Goal: Navigation & Orientation: Find specific page/section

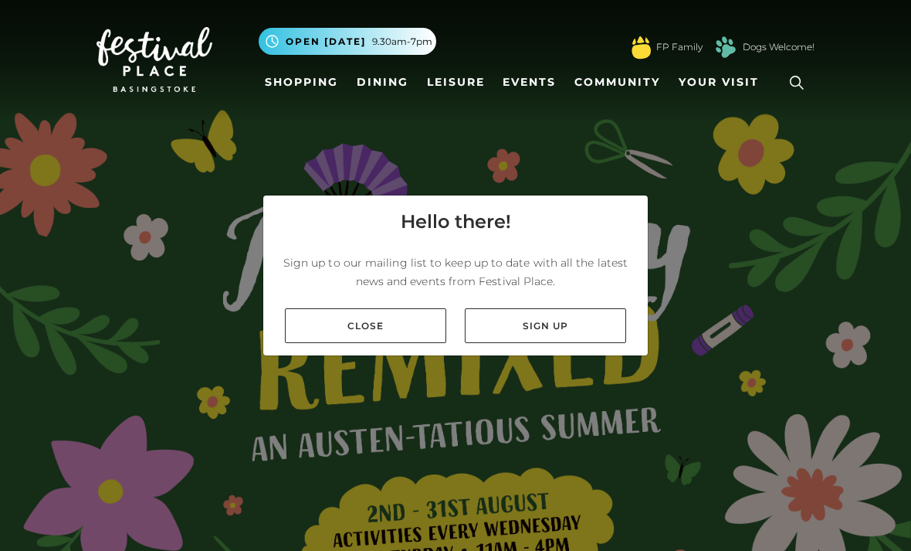
click at [391, 343] on link "Close" at bounding box center [365, 325] width 161 height 35
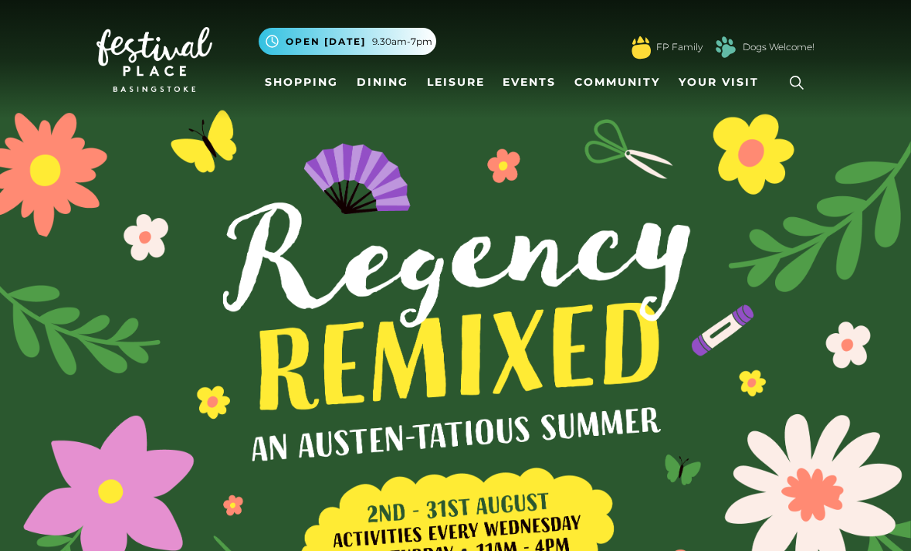
click at [320, 70] on link "Shopping" at bounding box center [302, 82] width 86 height 29
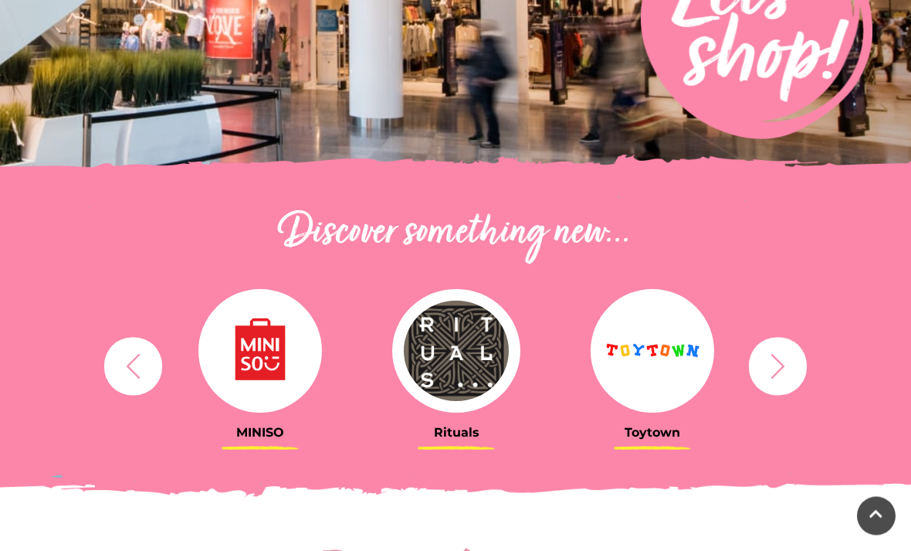
scroll to position [363, 0]
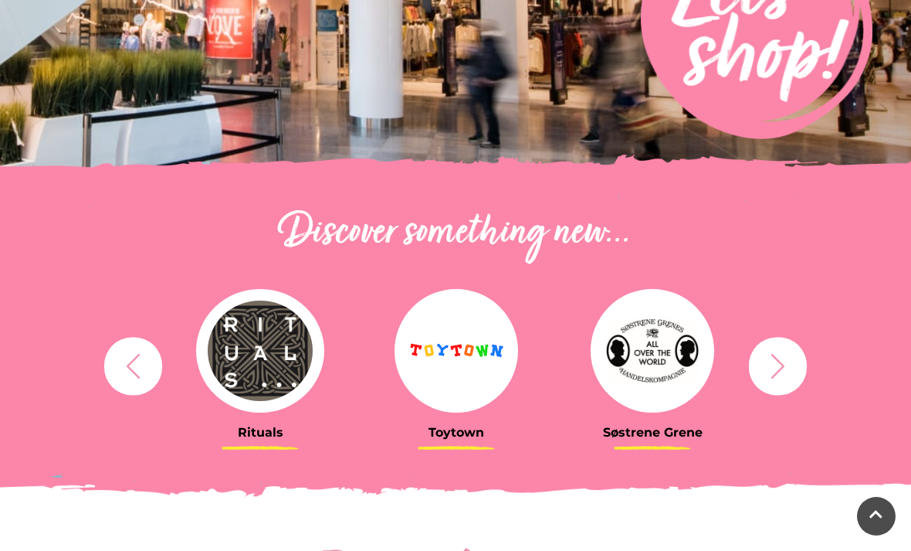
click at [477, 341] on img at bounding box center [457, 351] width 124 height 124
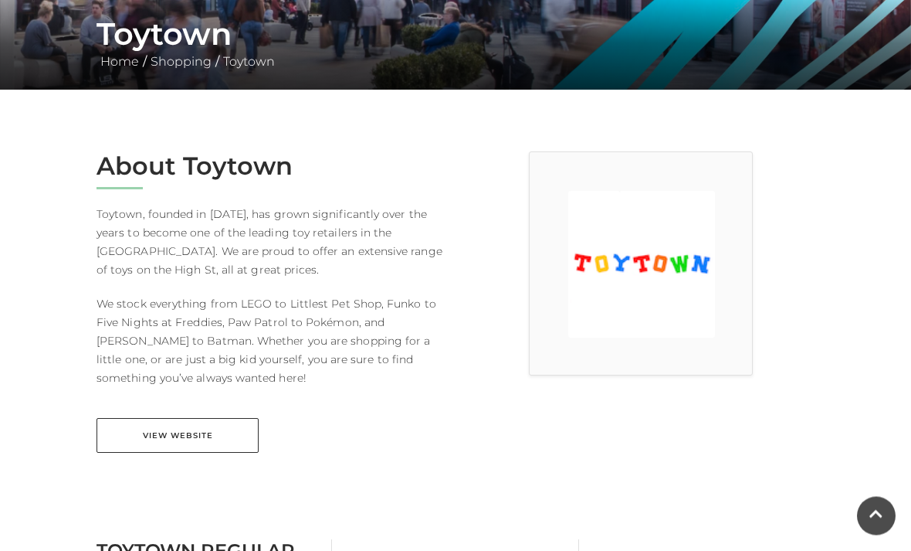
scroll to position [297, 0]
click at [237, 427] on link "View Website" at bounding box center [178, 435] width 162 height 35
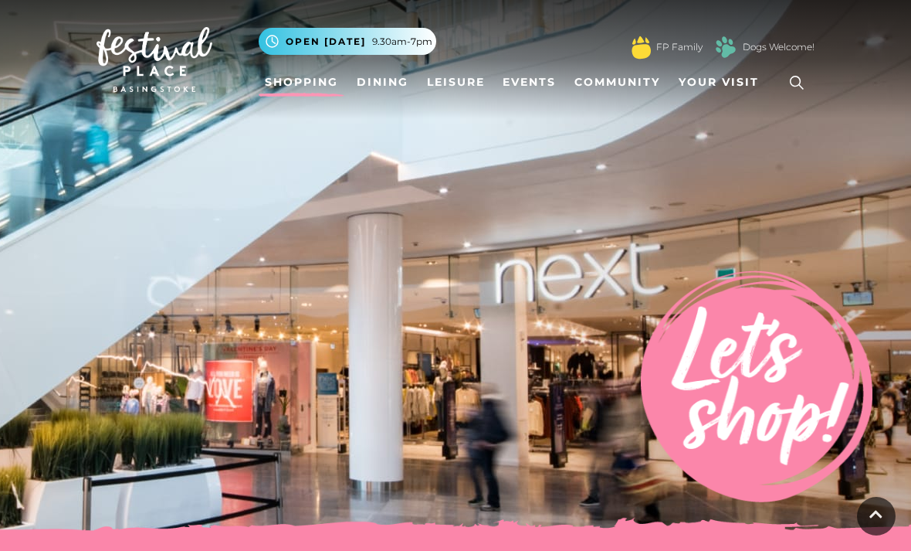
scroll to position [412, 0]
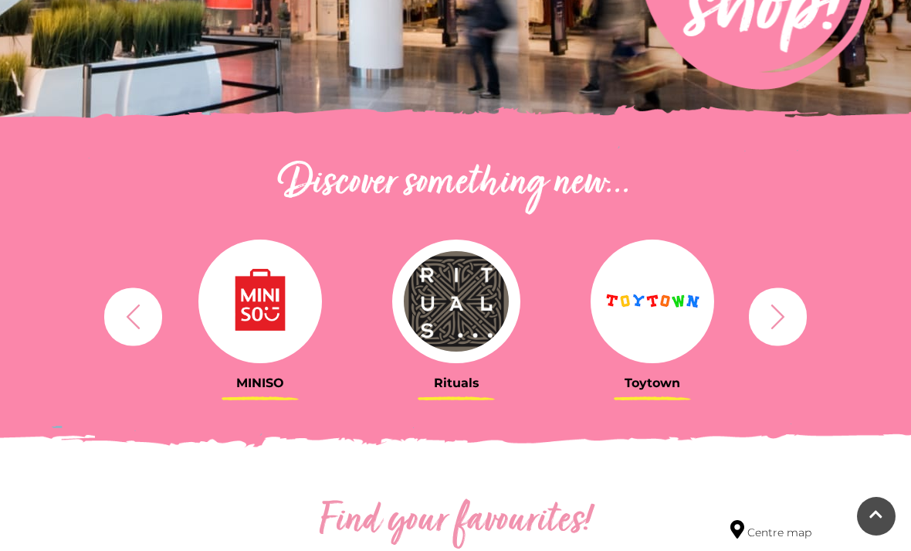
click at [770, 322] on icon "button" at bounding box center [778, 316] width 29 height 29
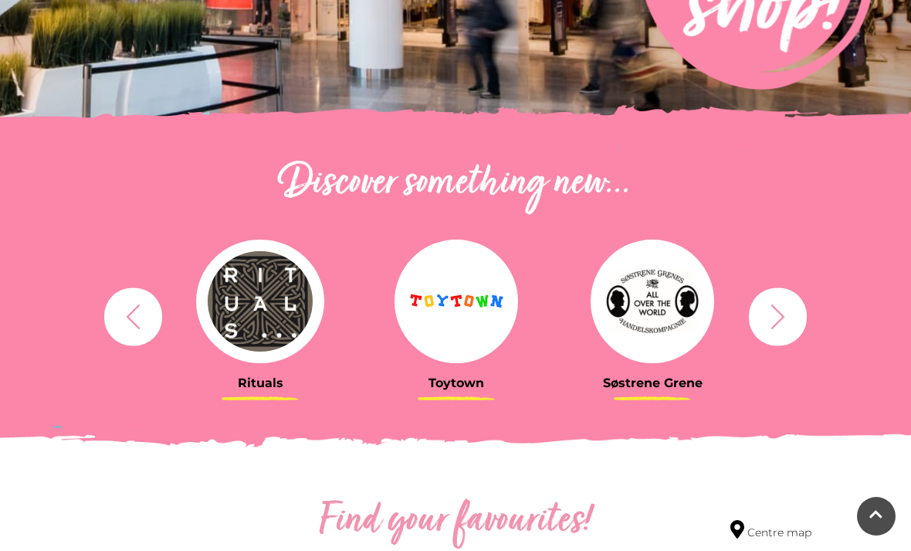
click at [799, 321] on button "button" at bounding box center [778, 316] width 58 height 58
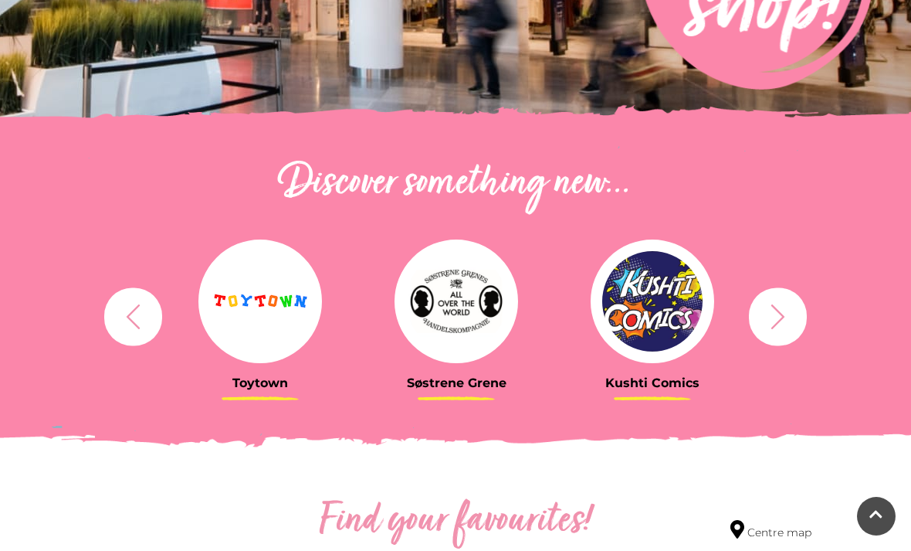
click at [784, 320] on icon "button" at bounding box center [778, 316] width 29 height 29
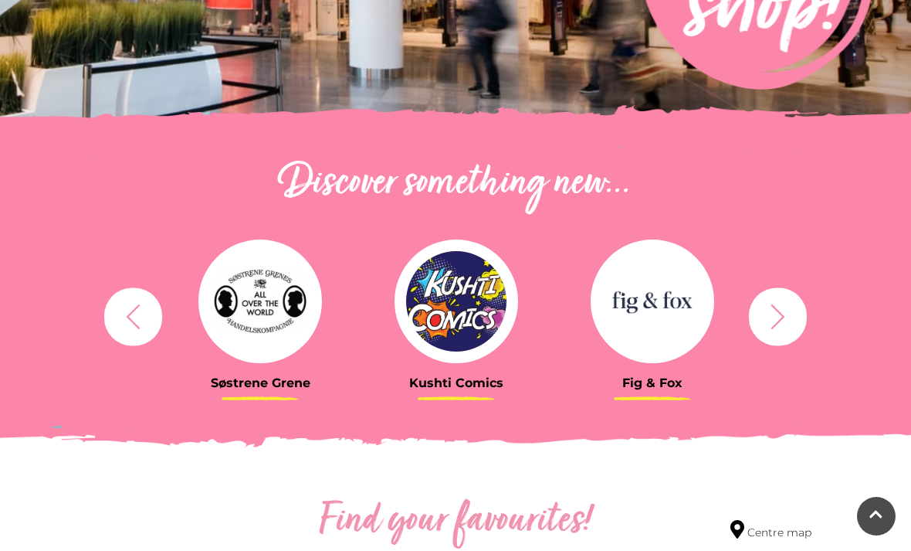
click at [785, 317] on icon "button" at bounding box center [778, 316] width 29 height 29
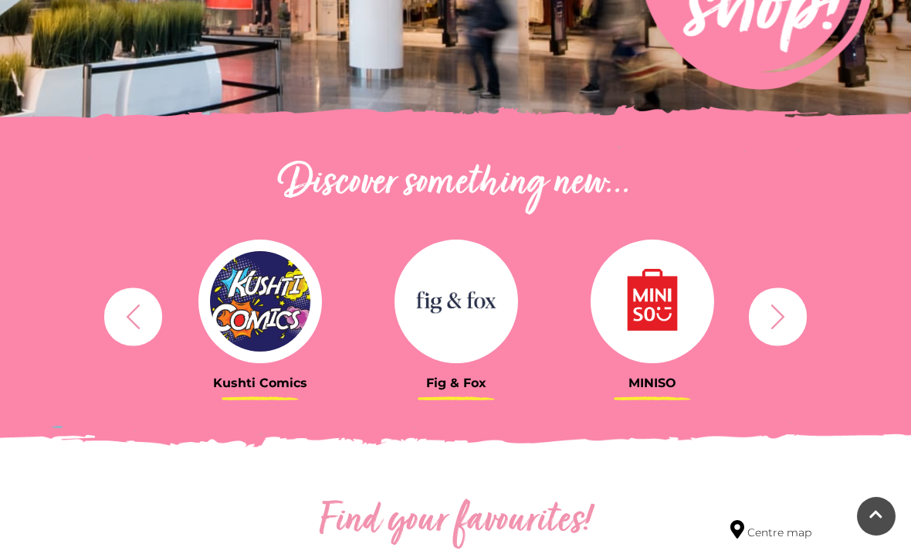
click at [784, 317] on icon "button" at bounding box center [779, 316] width 14 height 25
click at [771, 318] on icon "button" at bounding box center [778, 316] width 29 height 29
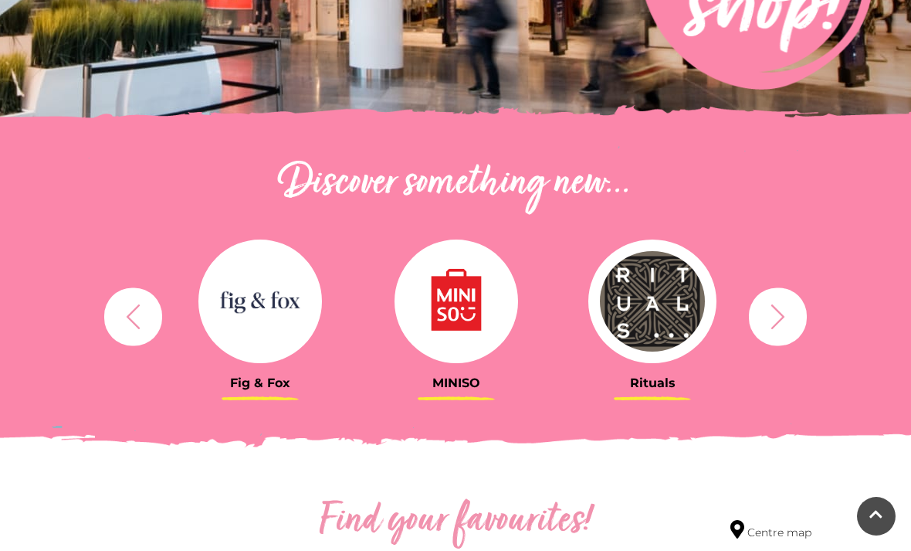
click at [493, 293] on img at bounding box center [457, 301] width 124 height 124
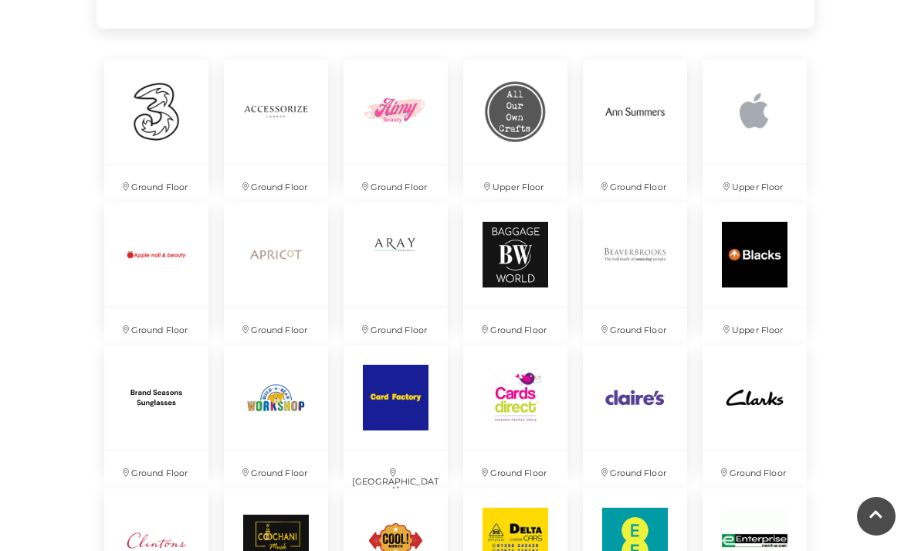
scroll to position [1144, 0]
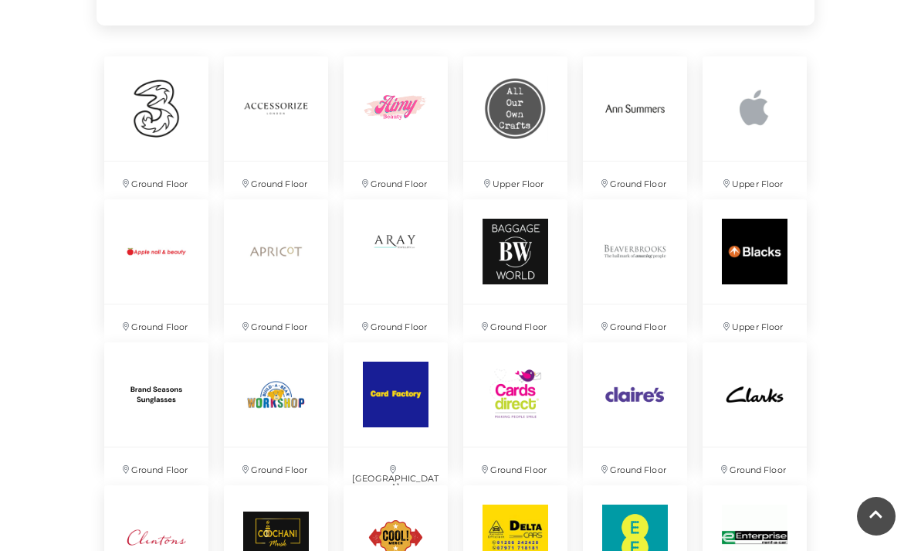
click at [291, 442] on img at bounding box center [276, 394] width 104 height 104
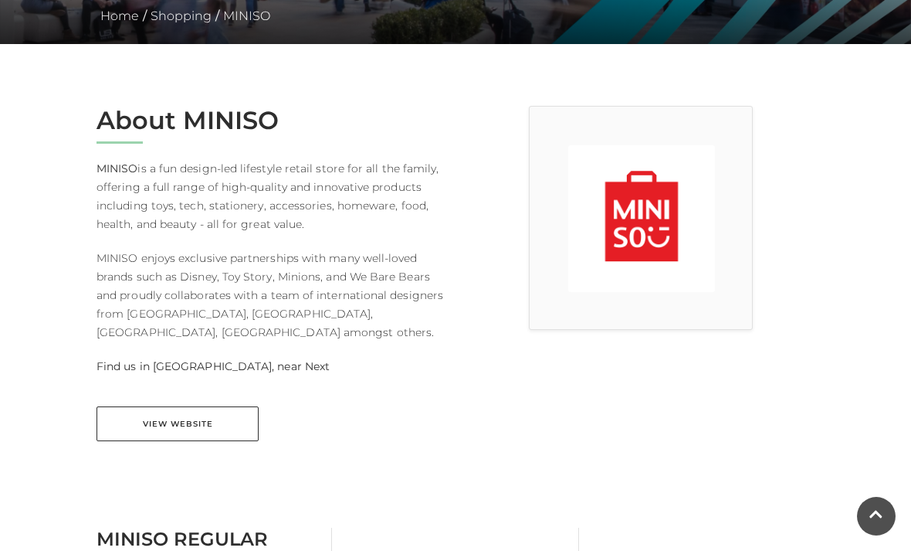
scroll to position [344, 0]
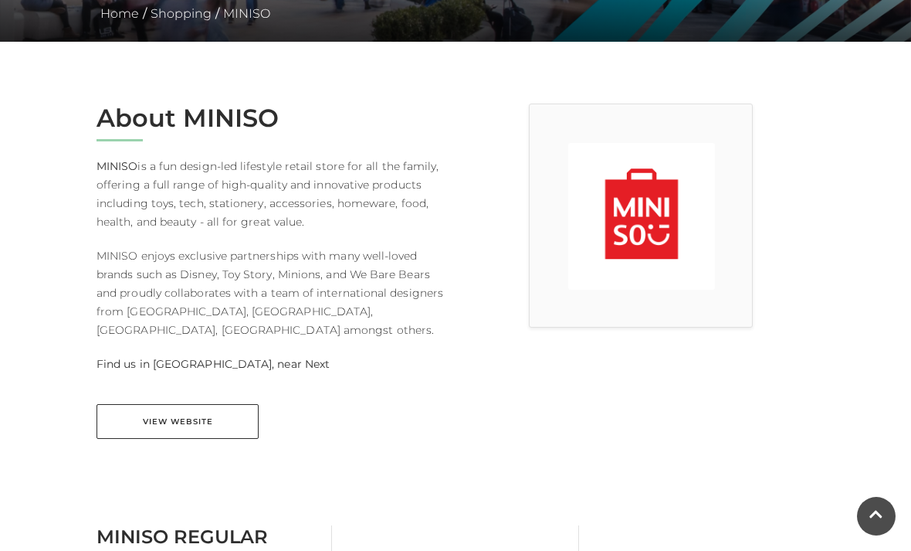
click at [229, 404] on link "View Website" at bounding box center [178, 421] width 162 height 35
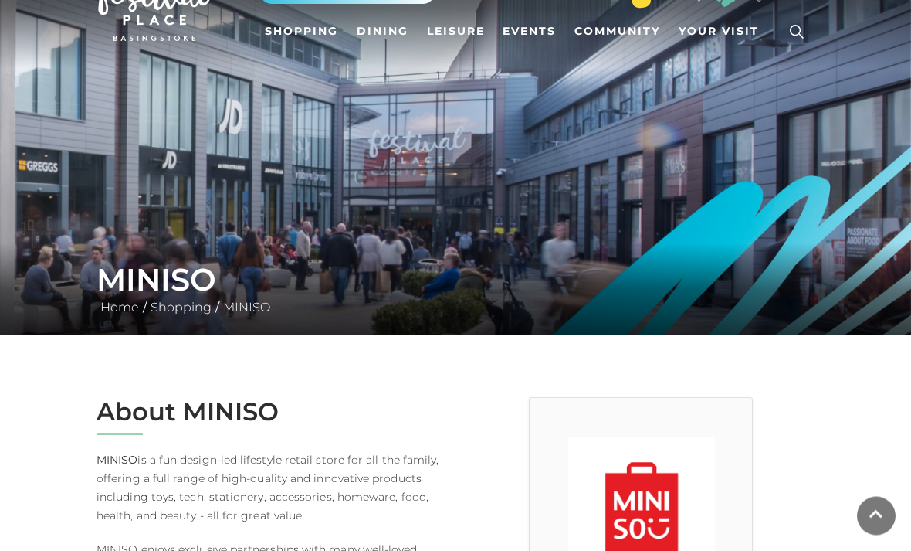
scroll to position [0, 0]
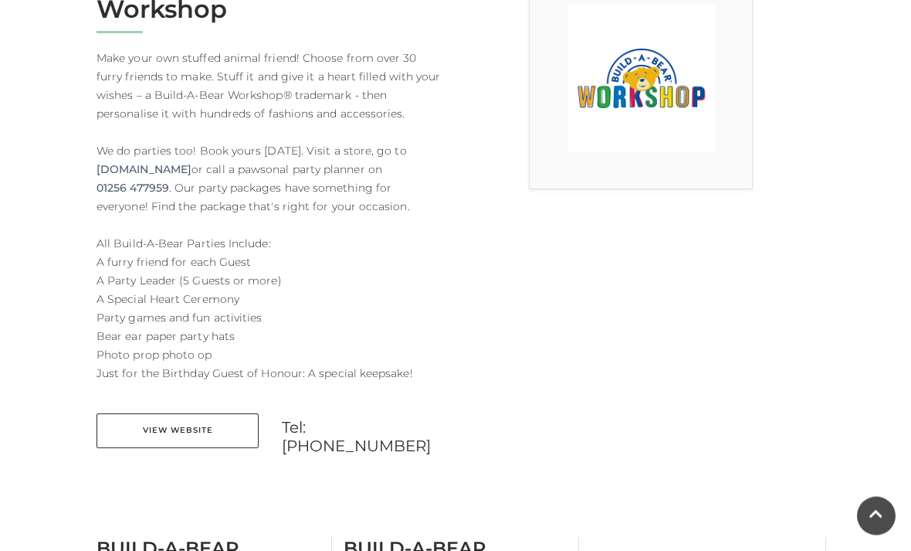
scroll to position [486, 0]
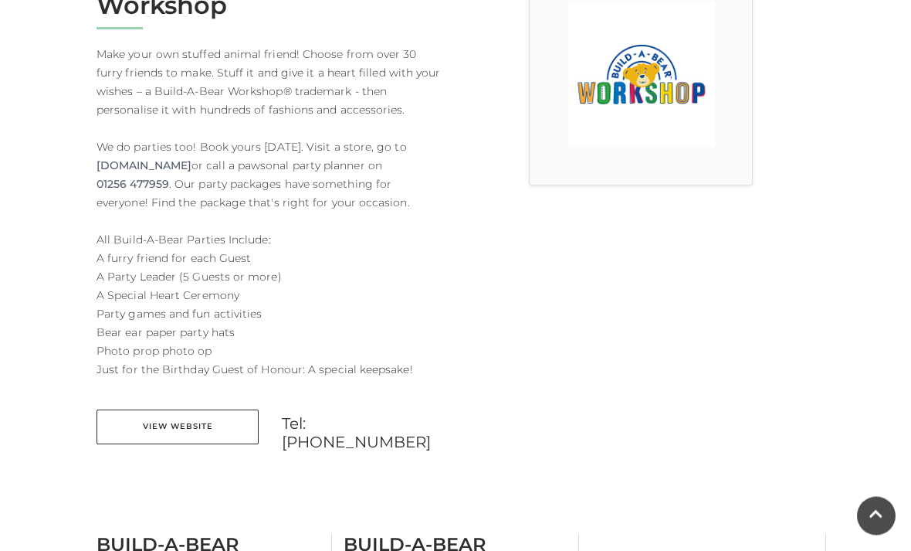
click at [212, 429] on link "View Website" at bounding box center [178, 427] width 162 height 35
